Goal: Task Accomplishment & Management: Complete application form

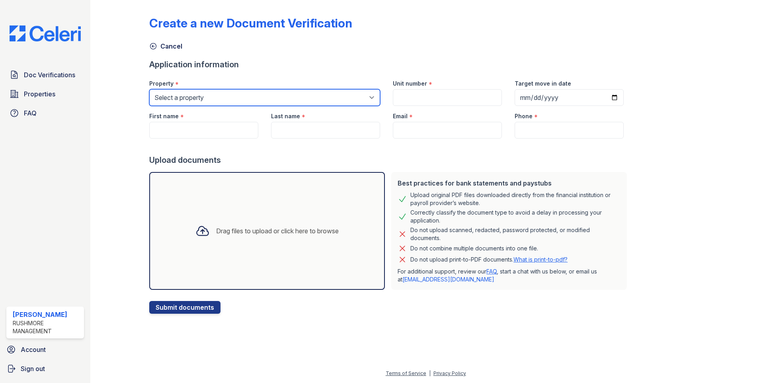
click at [229, 95] on select "Select a property [GEOGRAPHIC_DATA] [GEOGRAPHIC_DATA]" at bounding box center [264, 97] width 231 height 17
select select "593"
click at [149, 89] on select "Select a property [GEOGRAPHIC_DATA] [GEOGRAPHIC_DATA]" at bounding box center [264, 97] width 231 height 17
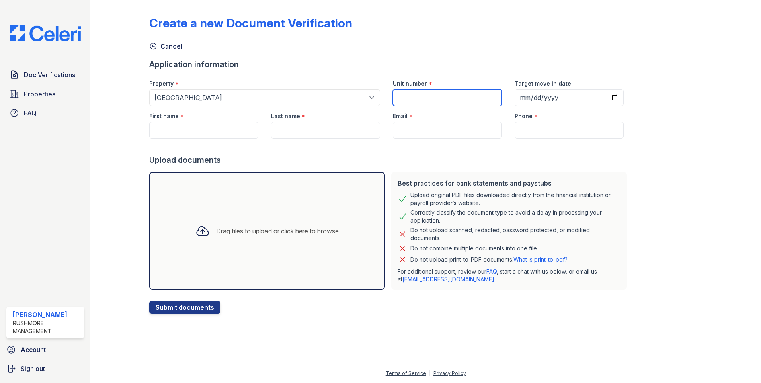
click at [436, 96] on input "Unit number" at bounding box center [447, 97] width 109 height 17
type input "102"
click at [546, 99] on input "Target move in date" at bounding box center [569, 97] width 109 height 17
click at [603, 97] on input "Target move in date" at bounding box center [569, 97] width 109 height 17
type input "2025-10-24"
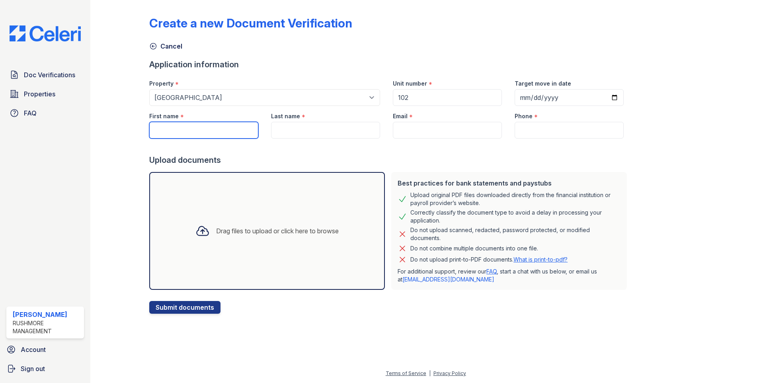
click at [217, 128] on input "First name" at bounding box center [203, 130] width 109 height 17
paste input "Courtney Fotiadis"
drag, startPoint x: 184, startPoint y: 131, endPoint x: 251, endPoint y: 129, distance: 66.9
click at [251, 129] on input "Courtney Fotiadis" at bounding box center [203, 130] width 109 height 17
type input "[PERSON_NAME]"
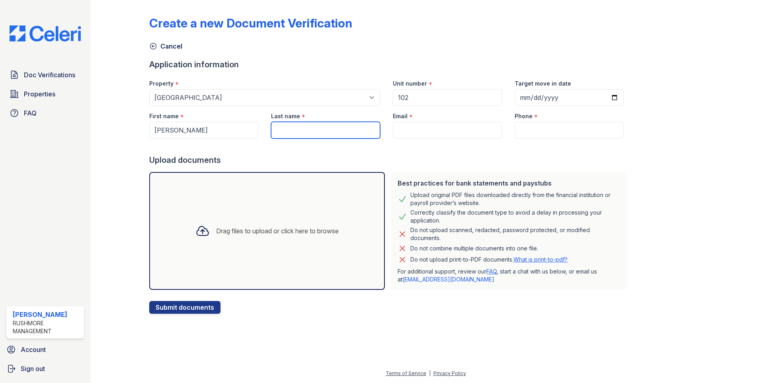
click at [292, 123] on input "Last name" at bounding box center [325, 130] width 109 height 17
paste input "Courtney Fotiadis"
drag, startPoint x: 301, startPoint y: 131, endPoint x: 231, endPoint y: 142, distance: 70.6
click at [231, 142] on form "Application information Property * Select a property Canterbury Court Apartment…" at bounding box center [389, 186] width 481 height 255
type input "[PERSON_NAME]"
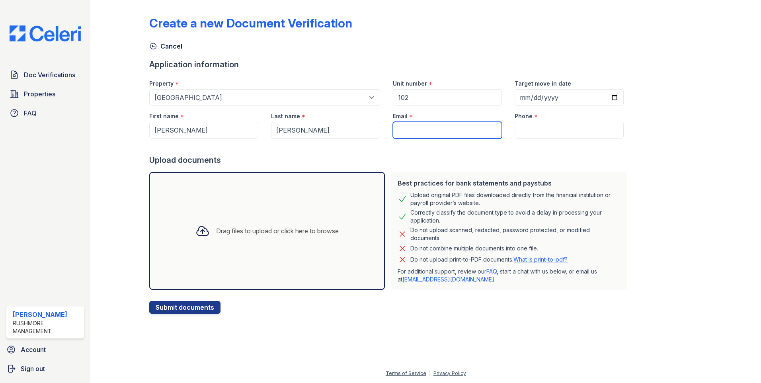
click at [450, 127] on input "Email" at bounding box center [447, 130] width 109 height 17
paste input "[EMAIL_ADDRESS][DOMAIN_NAME]"
type input "[EMAIL_ADDRESS][DOMAIN_NAME]"
click at [543, 122] on input "Phone" at bounding box center [569, 130] width 109 height 17
click at [539, 129] on input "Phone" at bounding box center [569, 130] width 109 height 17
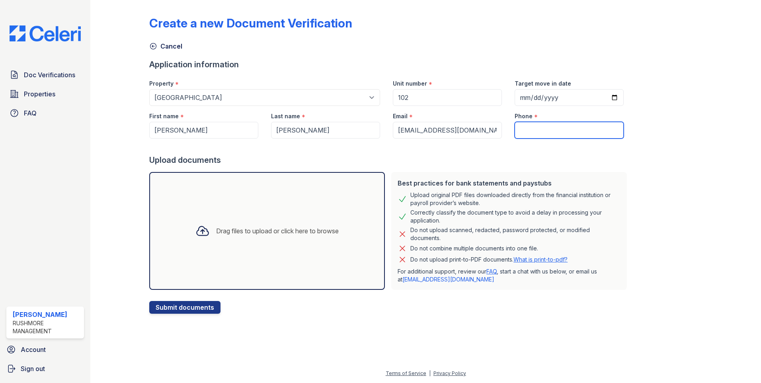
paste input "215) 429-1134"
type input "215) 429-1134"
click at [241, 225] on div "Drag files to upload or click here to browse" at bounding box center [267, 230] width 156 height 27
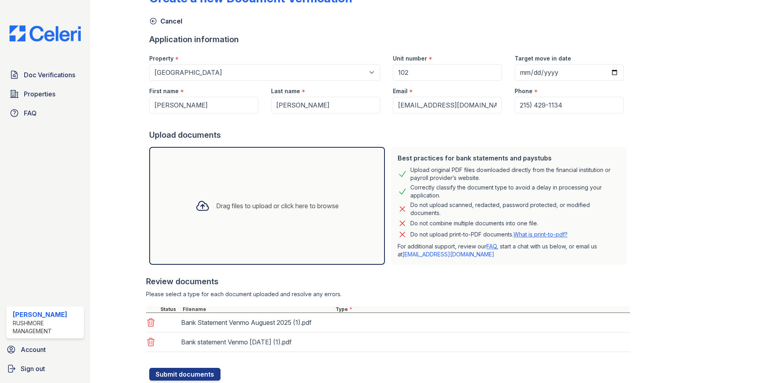
scroll to position [50, 0]
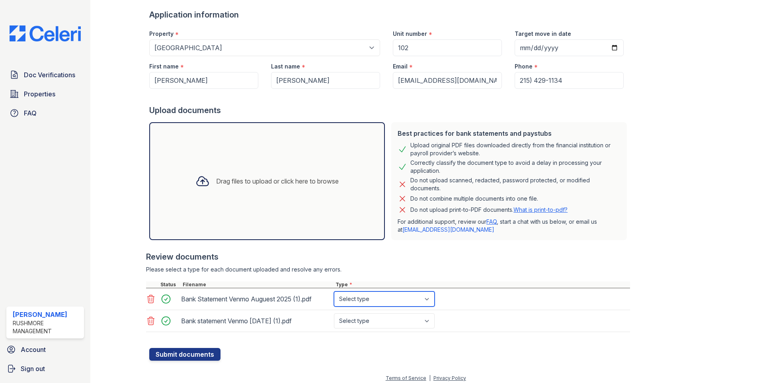
click at [355, 301] on select "Select type Paystub Bank Statement Offer Letter Tax Documents Benefit Award Let…" at bounding box center [384, 299] width 101 height 15
select select "bank_statement"
click at [334, 292] on select "Select type Paystub Bank Statement Offer Letter Tax Documents Benefit Award Let…" at bounding box center [384, 299] width 101 height 15
click at [364, 321] on select "Select type Paystub Bank Statement Offer Letter Tax Documents Benefit Award Let…" at bounding box center [384, 320] width 101 height 15
select select "bank_statement"
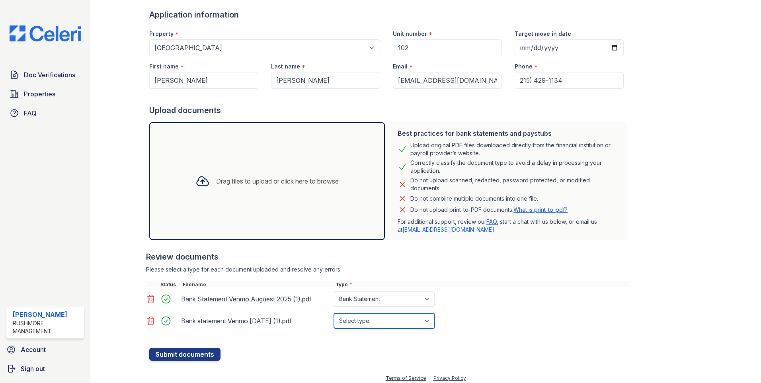
click at [334, 313] on select "Select type Paystub Bank Statement Offer Letter Tax Documents Benefit Award Let…" at bounding box center [384, 320] width 101 height 15
click at [211, 352] on button "Submit documents" at bounding box center [184, 354] width 71 height 13
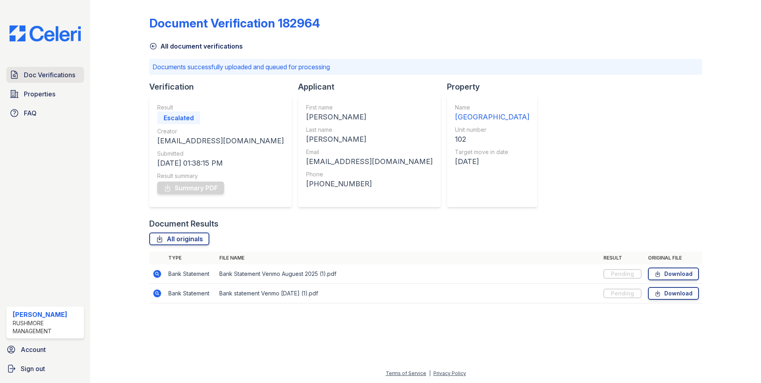
click at [57, 76] on span "Doc Verifications" at bounding box center [49, 75] width 51 height 10
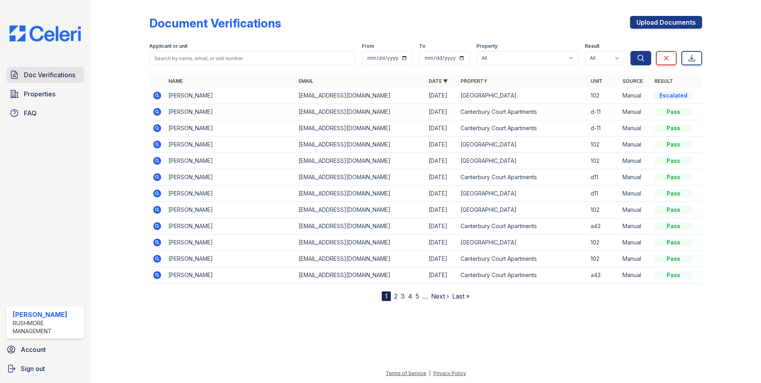
click at [43, 80] on link "Doc Verifications" at bounding box center [45, 75] width 78 height 16
click at [157, 93] on icon at bounding box center [157, 96] width 8 height 8
